Goal: Check status

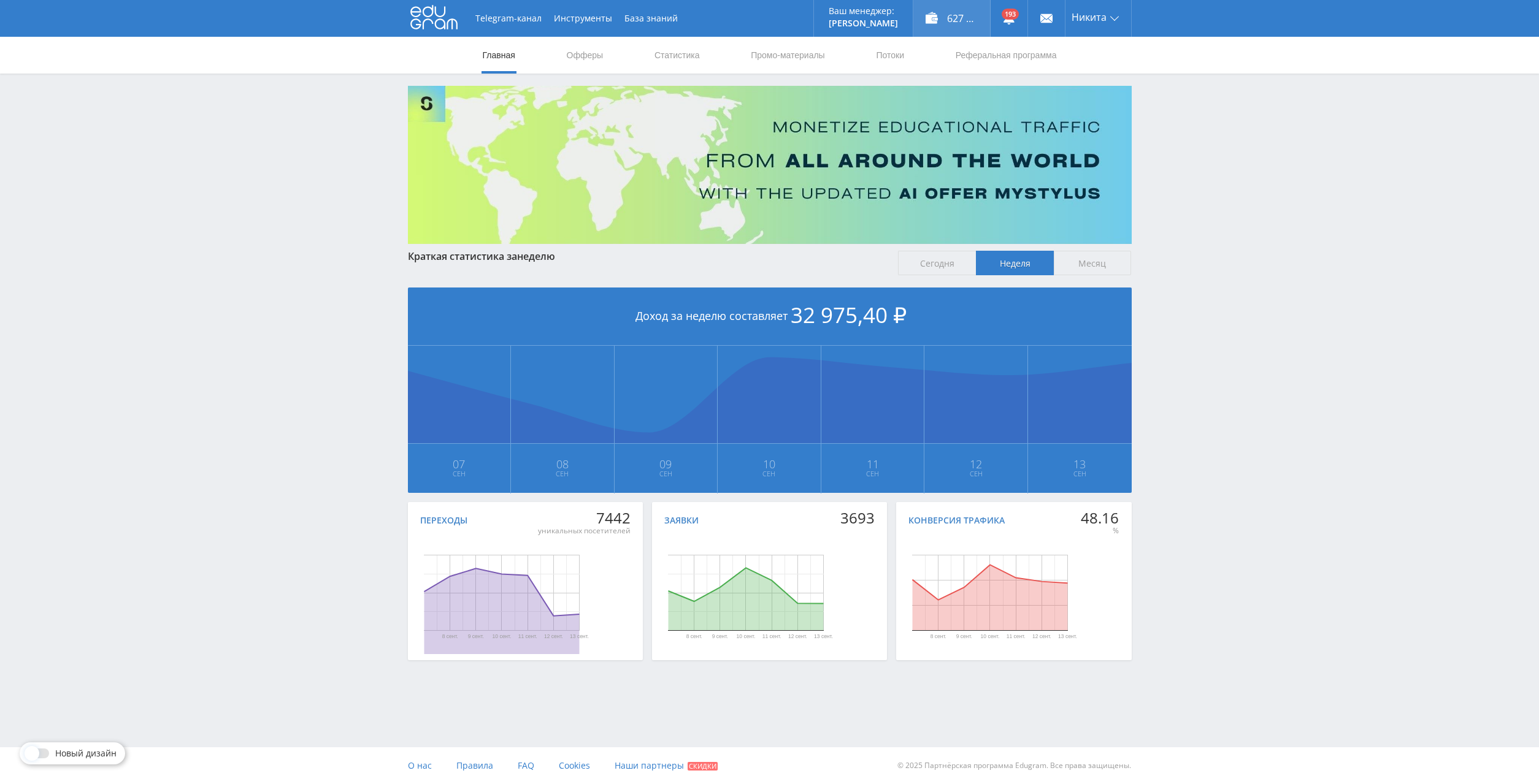
click at [943, 12] on div "627 615,00 ₽" at bounding box center [950, 18] width 76 height 37
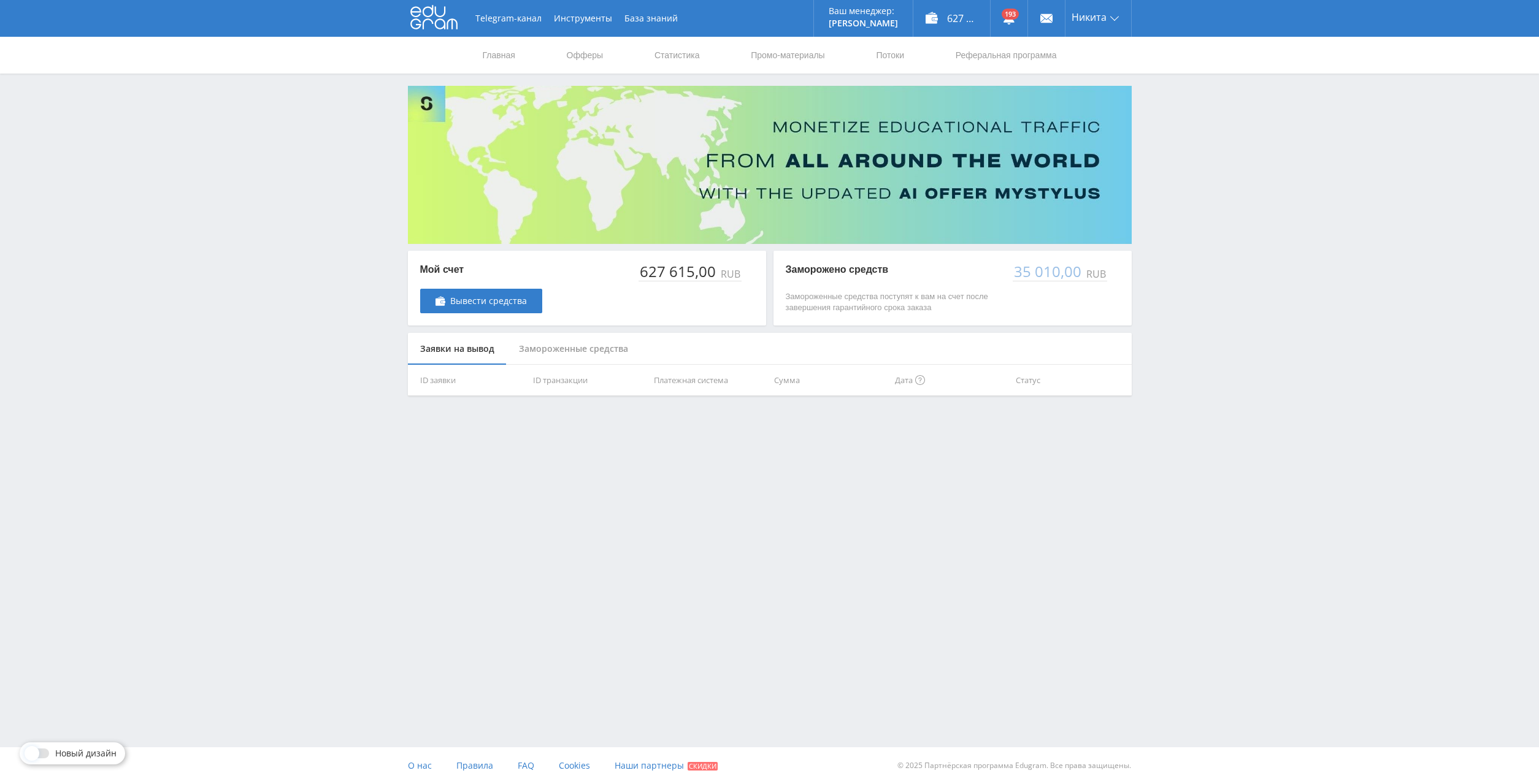
click at [652, 55] on nav "Главная Офферы Статистика Промо-материалы Потоки Реферальная программа" at bounding box center [769, 55] width 576 height 37
click at [693, 50] on link "Статистика" at bounding box center [677, 55] width 48 height 37
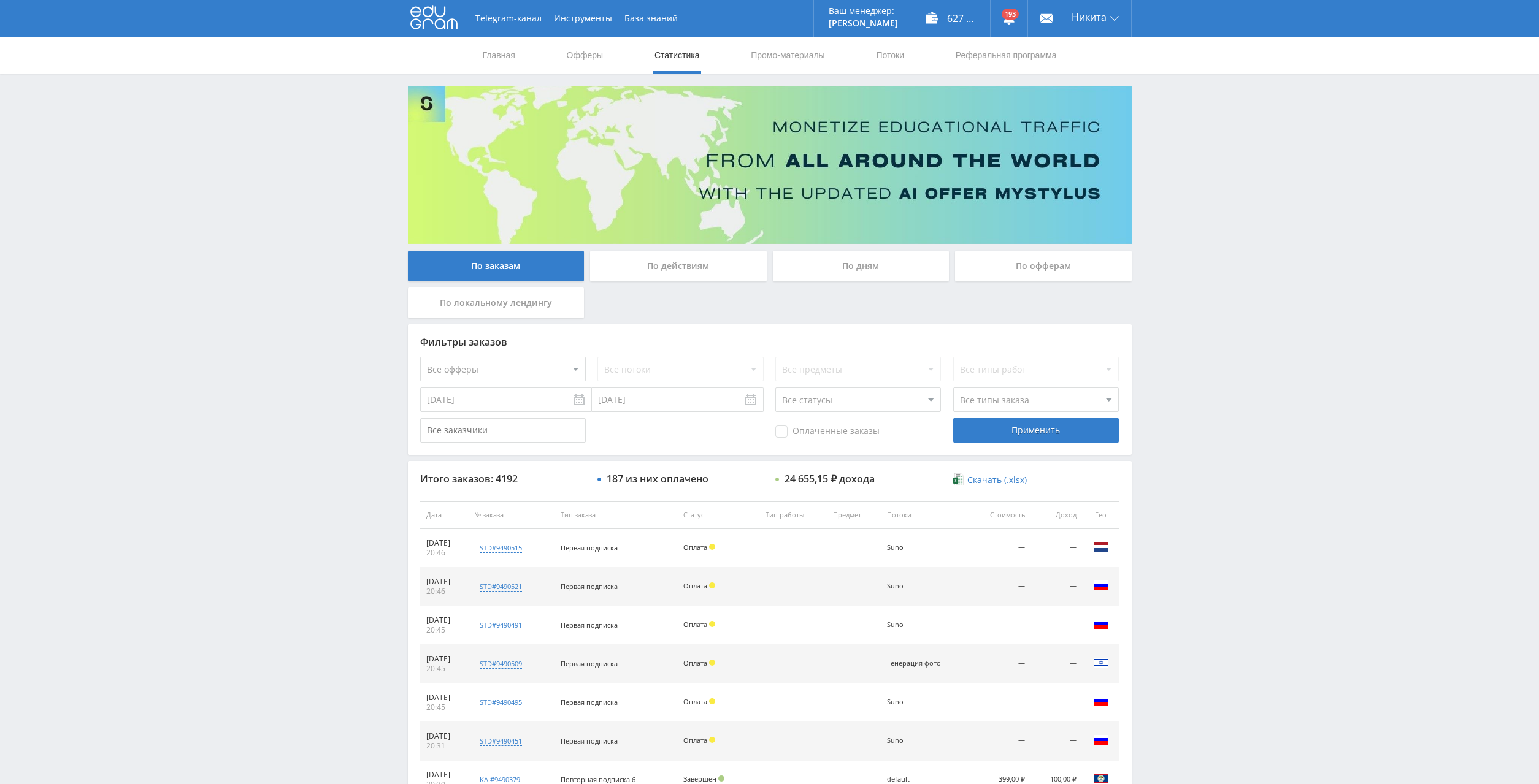
click at [861, 266] on div "По дням" at bounding box center [861, 266] width 177 height 31
click at [0, 0] on input "По дням" at bounding box center [0, 0] width 0 height 0
